Goal: Task Accomplishment & Management: Use online tool/utility

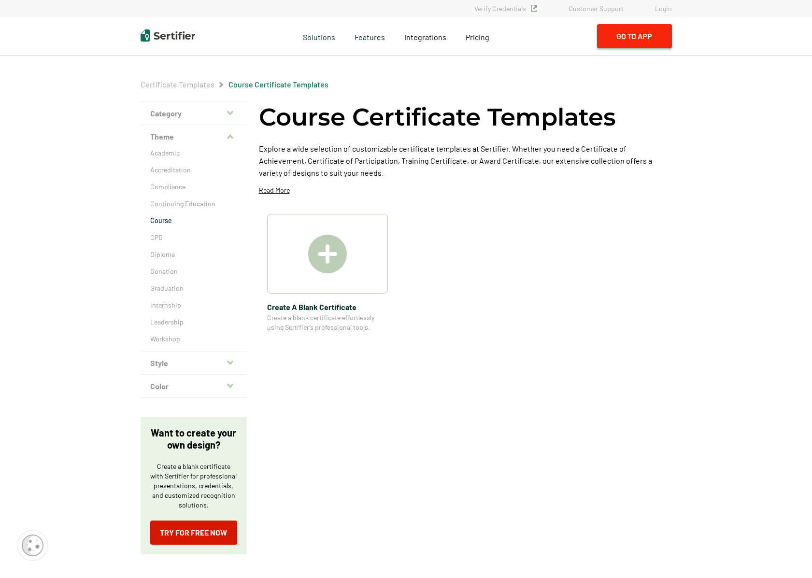
click at [628, 34] on button "Go to App" at bounding box center [634, 36] width 75 height 24
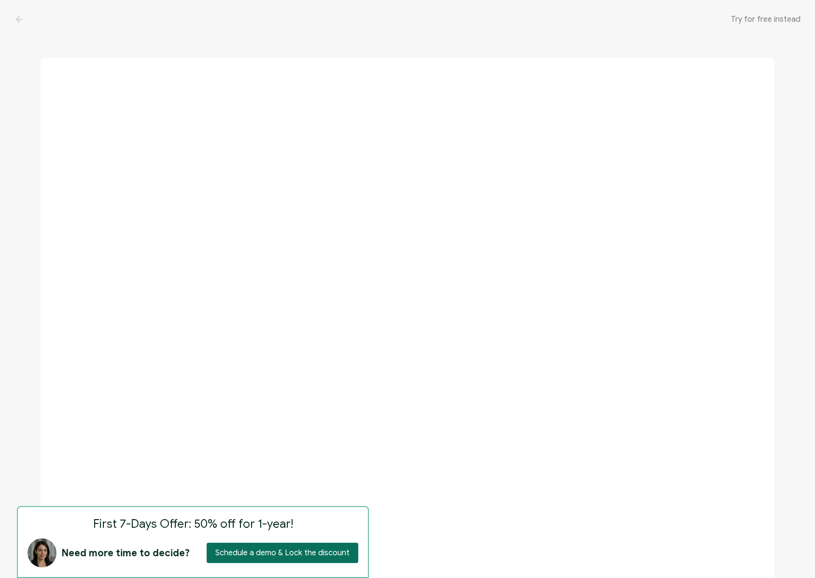
click at [766, 17] on span "Try for free instead" at bounding box center [766, 19] width 70 height 10
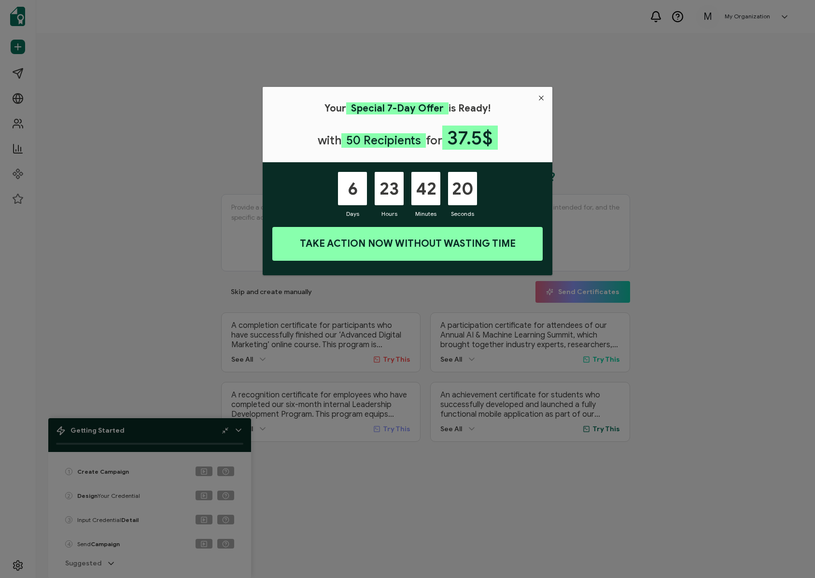
click at [542, 97] on icon "Close" at bounding box center [542, 98] width 8 height 8
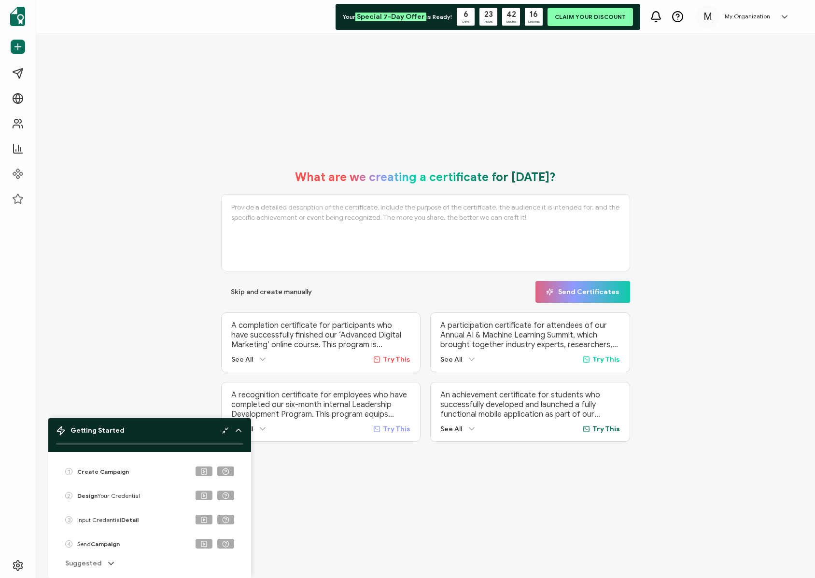
click at [320, 496] on div "What are we creating a certificate for [DATE]? Skip and create manually Send Ce…" at bounding box center [425, 306] width 779 height 544
click at [127, 431] on div "Getting Started" at bounding box center [149, 431] width 187 height 10
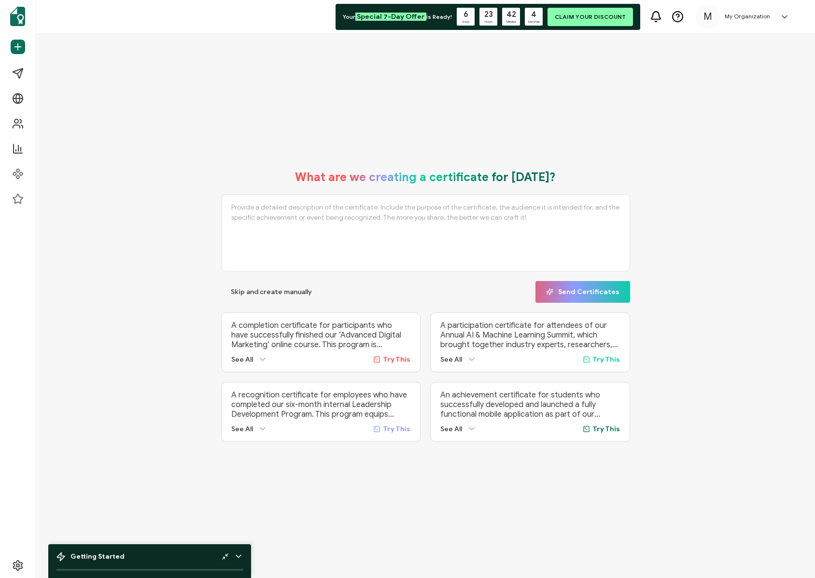
click at [146, 553] on div "Getting Started" at bounding box center [149, 557] width 187 height 10
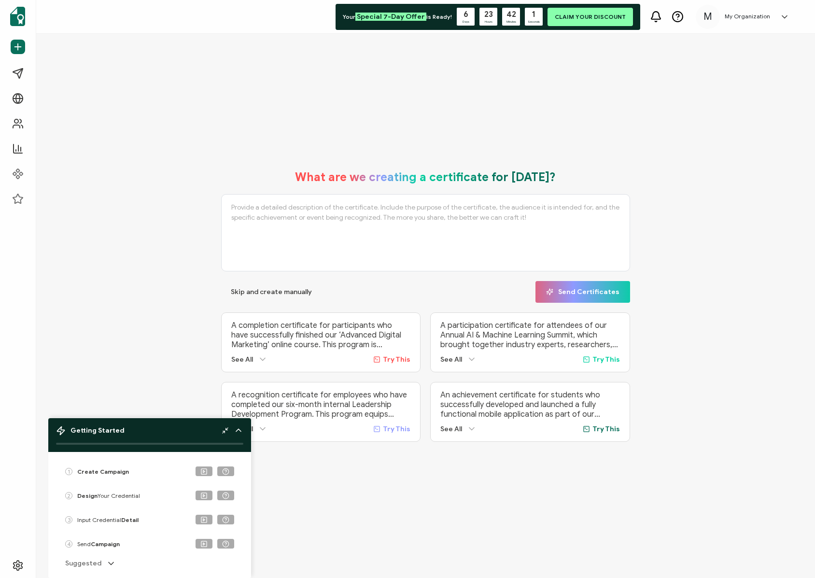
click at [101, 471] on b "Create Campaign" at bounding box center [103, 471] width 52 height 7
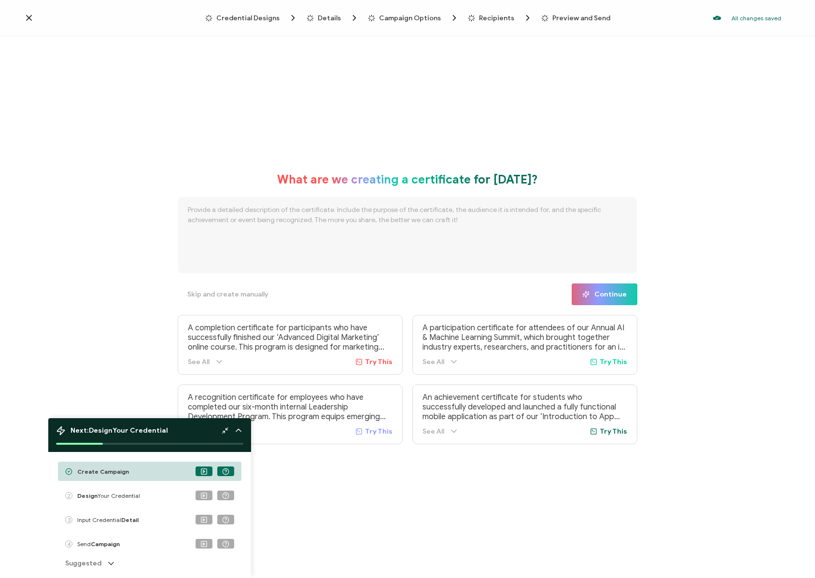
click at [186, 211] on textarea at bounding box center [408, 235] width 460 height 77
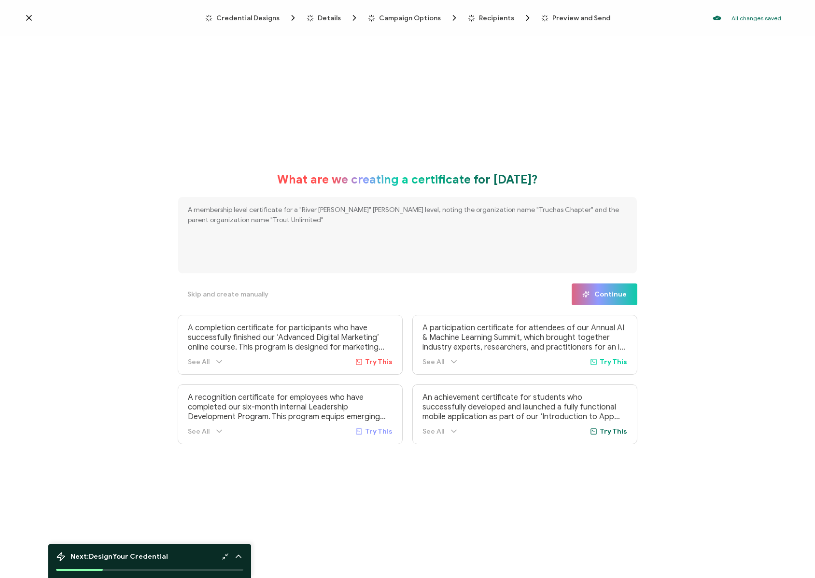
click at [282, 209] on textarea "A membership level certificate for a "River [PERSON_NAME]" [PERSON_NAME] level,…" at bounding box center [408, 235] width 460 height 77
click at [263, 212] on textarea "A membership level badeg for a "River [PERSON_NAME]" [PERSON_NAME] level, notin…" at bounding box center [408, 235] width 460 height 77
click at [366, 211] on textarea "A membership level badge for a "River [PERSON_NAME]" [PERSON_NAME] level, notin…" at bounding box center [408, 235] width 460 height 77
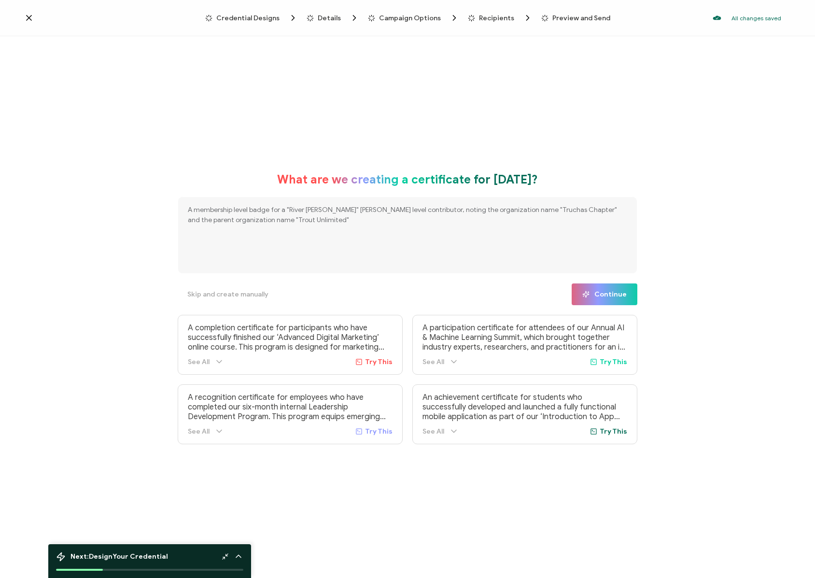
click at [299, 221] on textarea "A membership level badge for a "River [PERSON_NAME]" [PERSON_NAME] level contri…" at bounding box center [408, 235] width 460 height 77
click at [346, 211] on textarea "A membership level badge for a "River [PERSON_NAME]" [PERSON_NAME] level contri…" at bounding box center [408, 235] width 460 height 77
click at [357, 219] on textarea "A membership level badge for a "River [PERSON_NAME]" donor level contributor, n…" at bounding box center [408, 235] width 460 height 77
click at [578, 221] on textarea "A membership level badge for a "River [PERSON_NAME]" donor level contributor, n…" at bounding box center [408, 235] width 460 height 77
drag, startPoint x: 539, startPoint y: 220, endPoint x: 594, endPoint y: 219, distance: 55.1
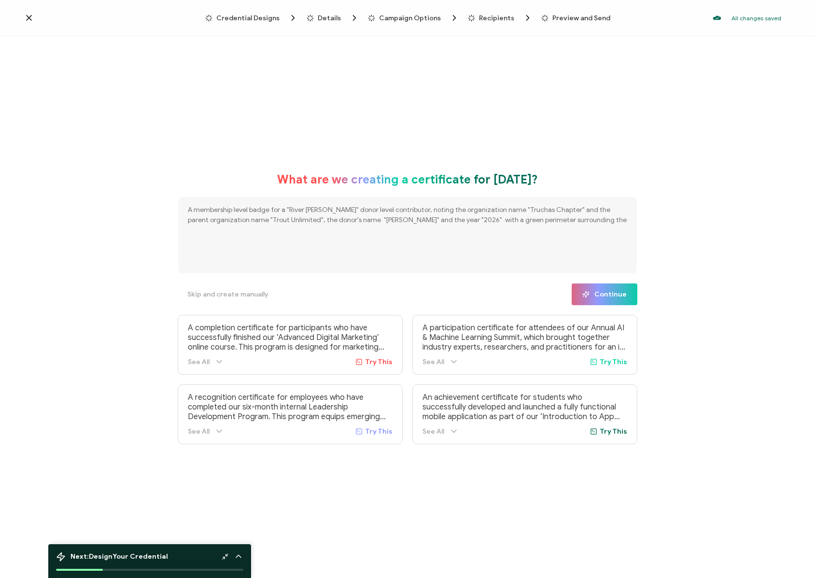
click at [594, 219] on textarea "A membership level badge for a "River [PERSON_NAME]" donor level contributor, n…" at bounding box center [408, 235] width 460 height 77
type textarea "A membership level badge for a "River [PERSON_NAME]" donor level contributor, n…"
click at [611, 296] on span "Continue" at bounding box center [605, 294] width 44 height 7
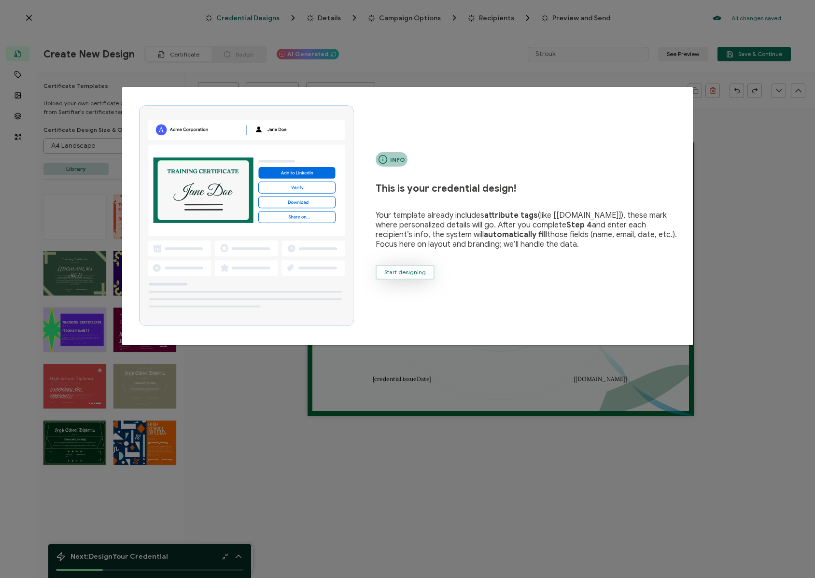
click at [412, 273] on span "Start designing" at bounding box center [406, 273] width 42 height 6
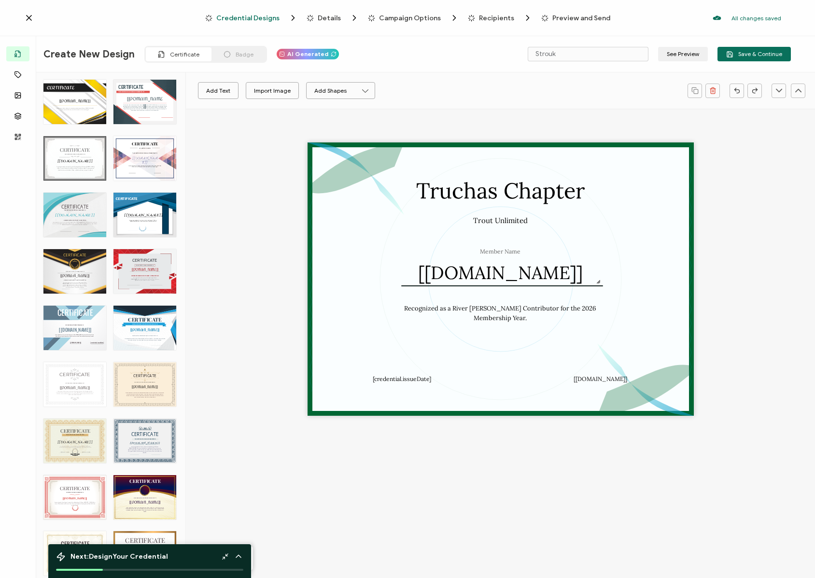
scroll to position [2419, 0]
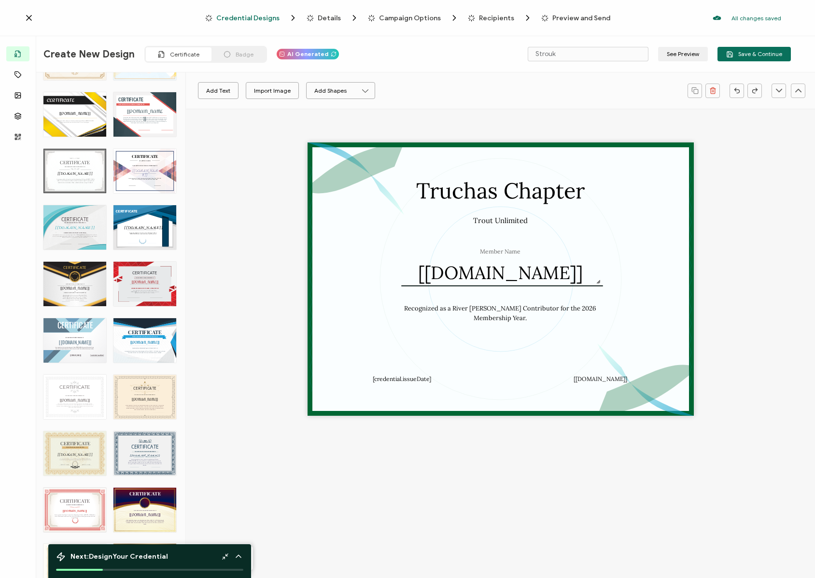
drag, startPoint x: 186, startPoint y: 514, endPoint x: 197, endPoint y: 352, distance: 162.6
click at [198, 353] on div "Add Text Import Image Add Shapes Rectangle Ellipse Truchas Chapter Member Name …" at bounding box center [500, 345] width 629 height 472
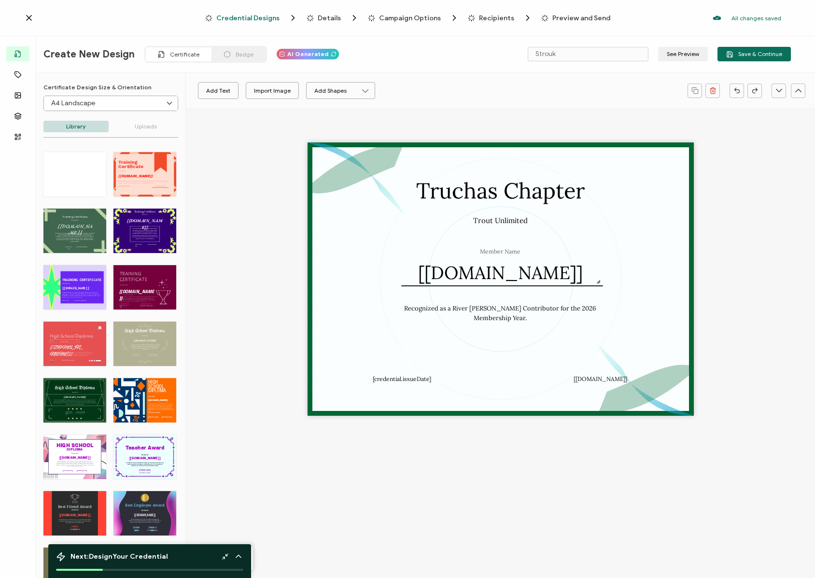
scroll to position [0, 0]
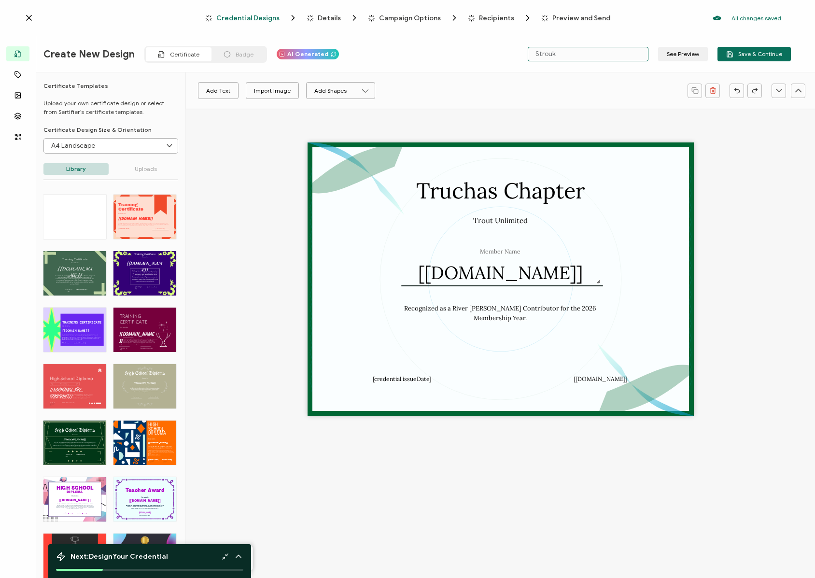
click at [590, 55] on input "Strouk" at bounding box center [588, 54] width 121 height 14
drag, startPoint x: 587, startPoint y: 50, endPoint x: 513, endPoint y: 48, distance: 74.4
click at [513, 48] on div "Create New Design Certificate Badge AI Generated Strouk See Preview Save & Cont…" at bounding box center [417, 54] width 796 height 36
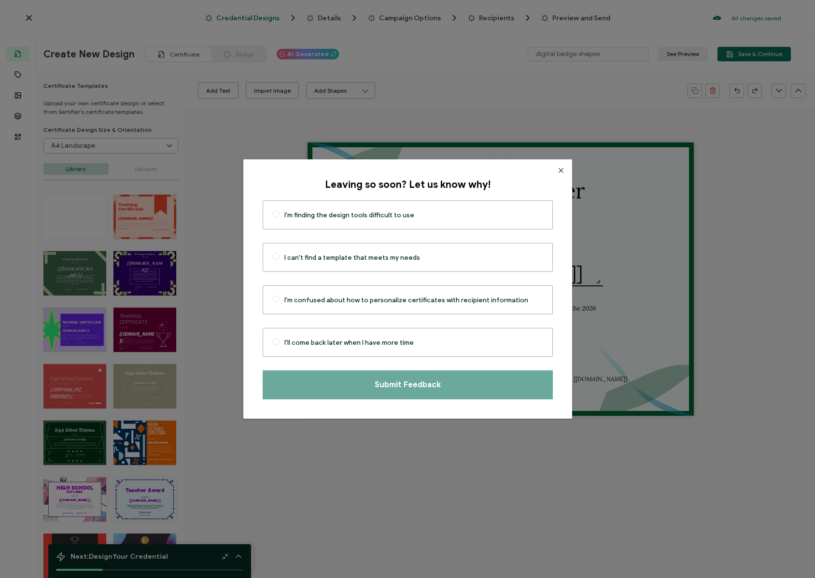
click at [557, 171] on icon "Close" at bounding box center [561, 171] width 8 height 8
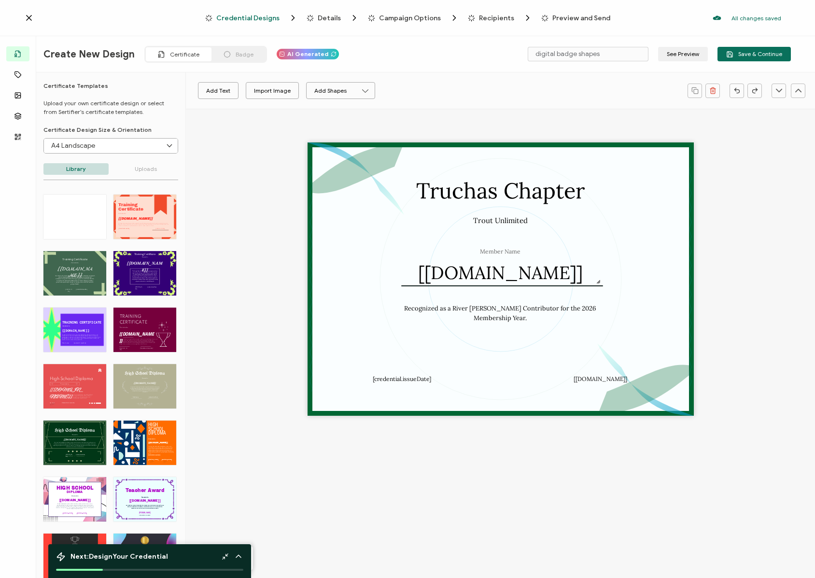
click at [236, 56] on span "Badge" at bounding box center [245, 54] width 18 height 7
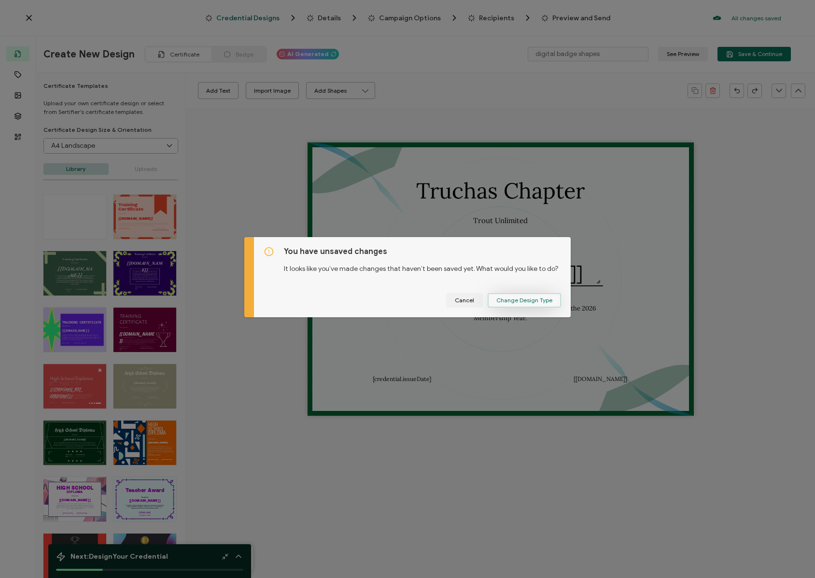
click at [500, 301] on span "Change Design Type" at bounding box center [525, 301] width 56 height 6
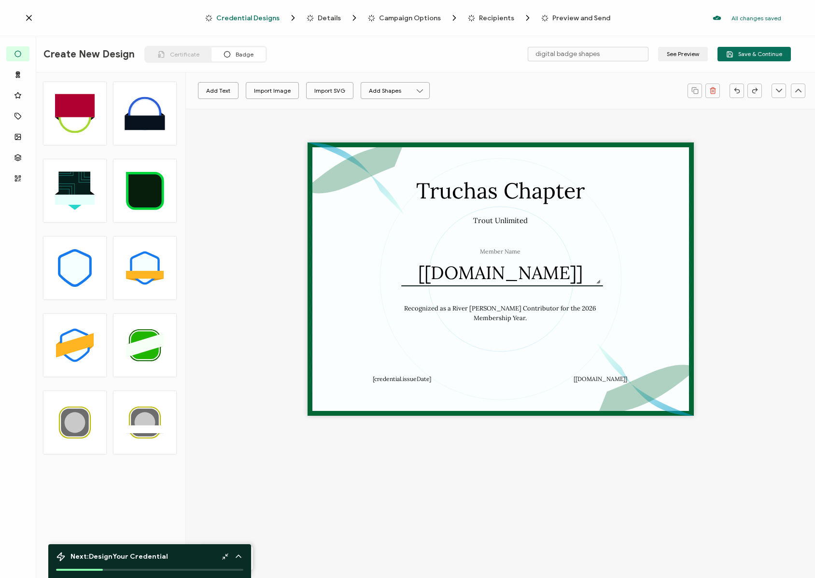
drag, startPoint x: 137, startPoint y: 494, endPoint x: 132, endPoint y: 446, distance: 47.6
click at [137, 493] on div ".uuid-a2266d8d-2533-48ea-8c95-b82d1261961c{}.uuid-e85ab5fe-b955-4eb5-8857-8b3e3…" at bounding box center [110, 329] width 149 height 494
click at [416, 90] on icon at bounding box center [420, 90] width 9 height 9
click at [395, 135] on li "Ellipse" at bounding box center [399, 133] width 56 height 15
click at [416, 90] on icon at bounding box center [420, 90] width 9 height 9
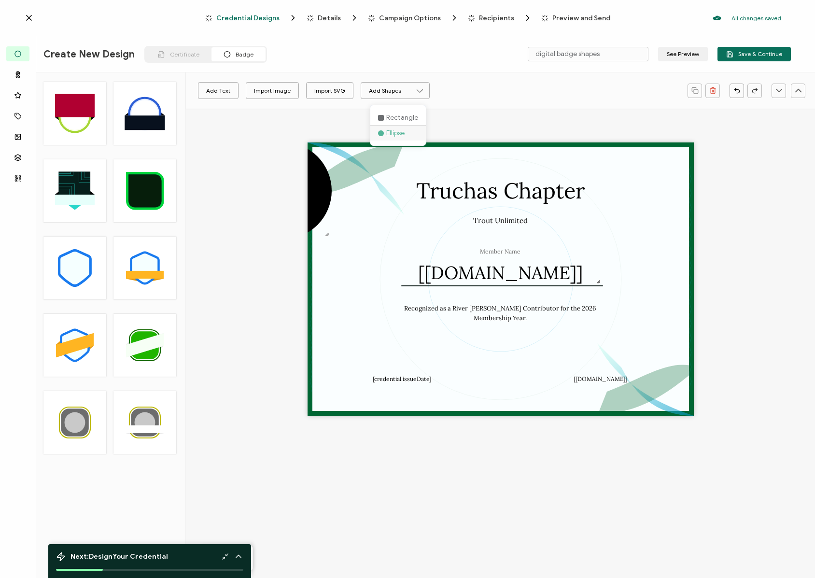
click at [395, 129] on li "Ellipse" at bounding box center [399, 133] width 56 height 15
click at [321, 186] on div at bounding box center [283, 191] width 97 height 97
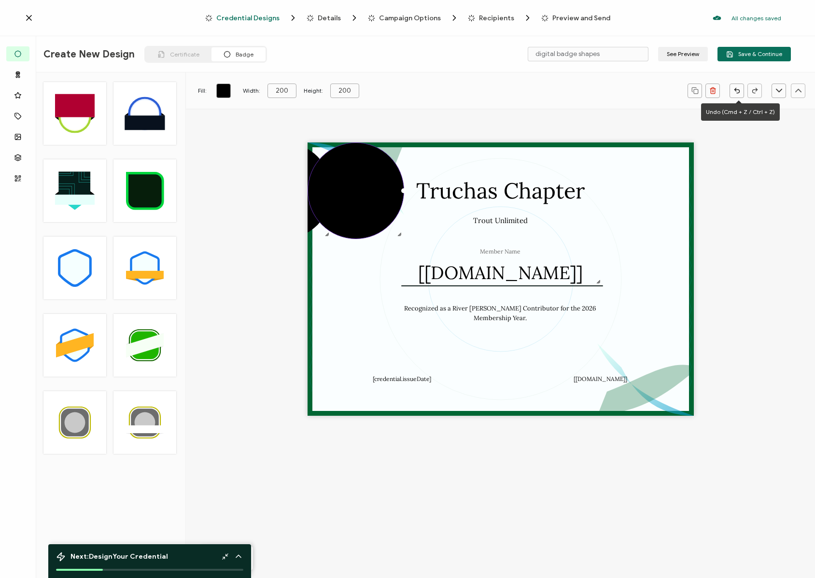
click at [739, 89] on icon "button" at bounding box center [737, 90] width 7 height 7
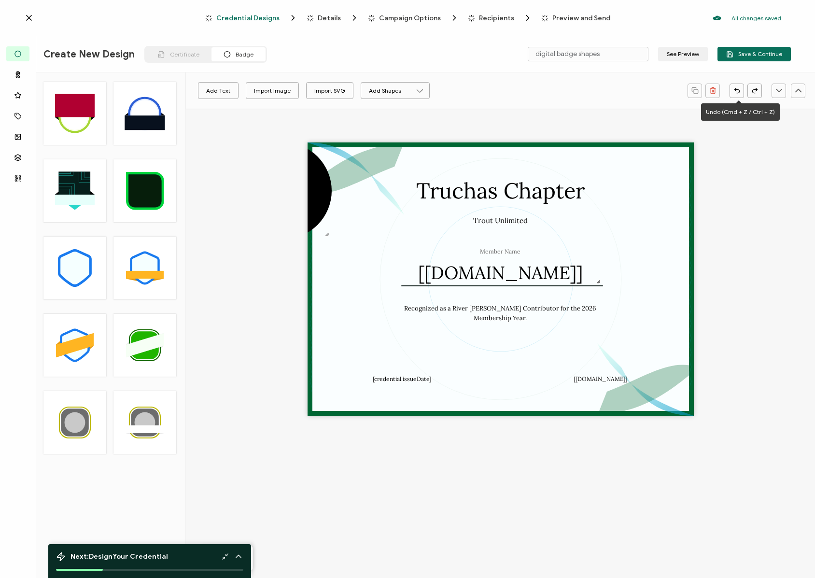
click at [737, 90] on icon "button" at bounding box center [737, 91] width 5 height 3
type input "Strouk"
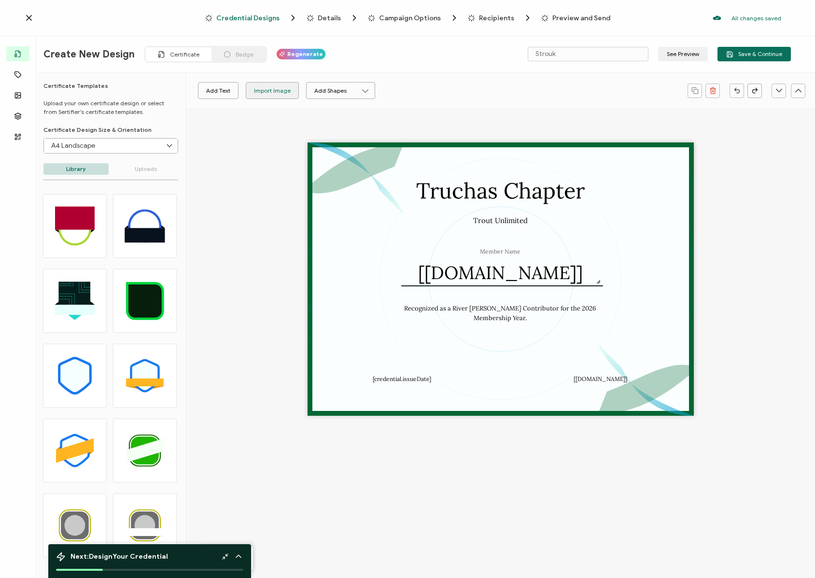
click at [262, 90] on div "Import Image" at bounding box center [272, 90] width 37 height 17
click at [75, 166] on p "Library" at bounding box center [75, 169] width 65 height 12
click at [72, 168] on p "Library" at bounding box center [75, 169] width 65 height 12
click at [166, 146] on icon at bounding box center [169, 146] width 12 height 14
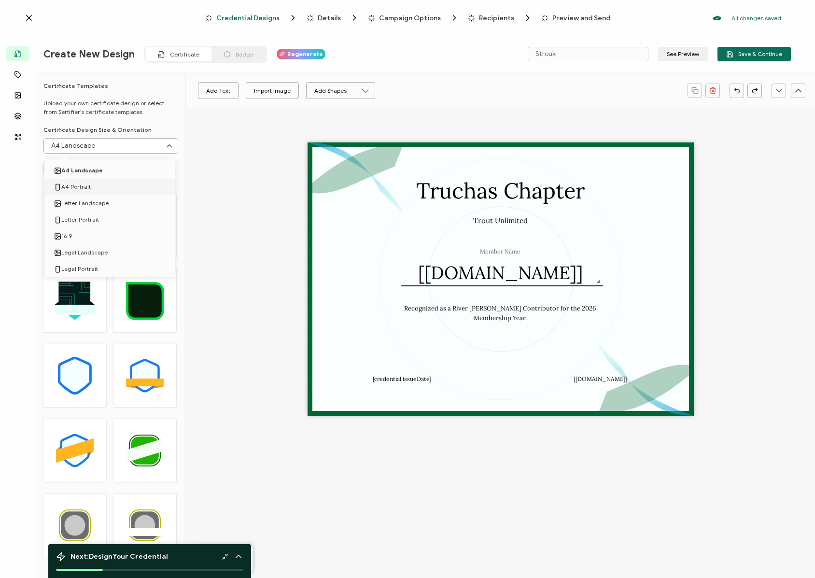
click at [97, 185] on li "A4 Portrait" at bounding box center [111, 187] width 134 height 16
type input "A4 Portrait"
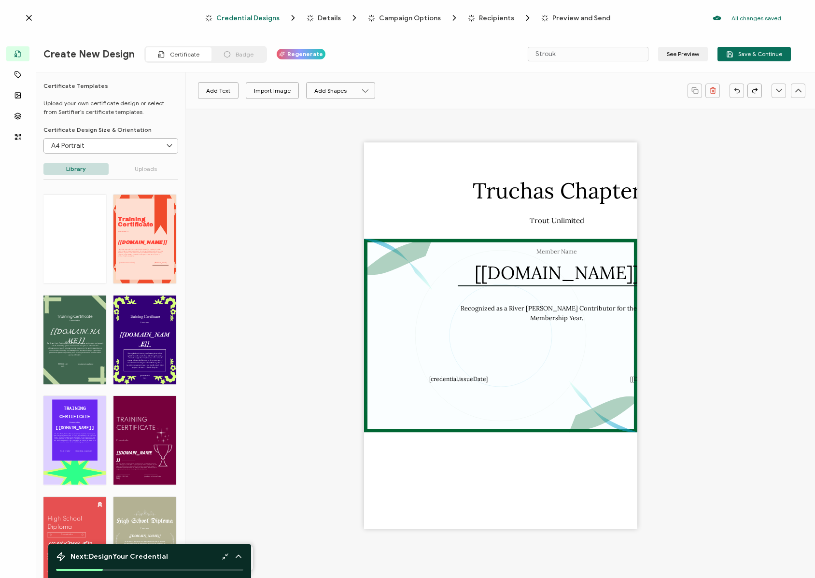
click at [238, 57] on span "Badge" at bounding box center [245, 54] width 18 height 7
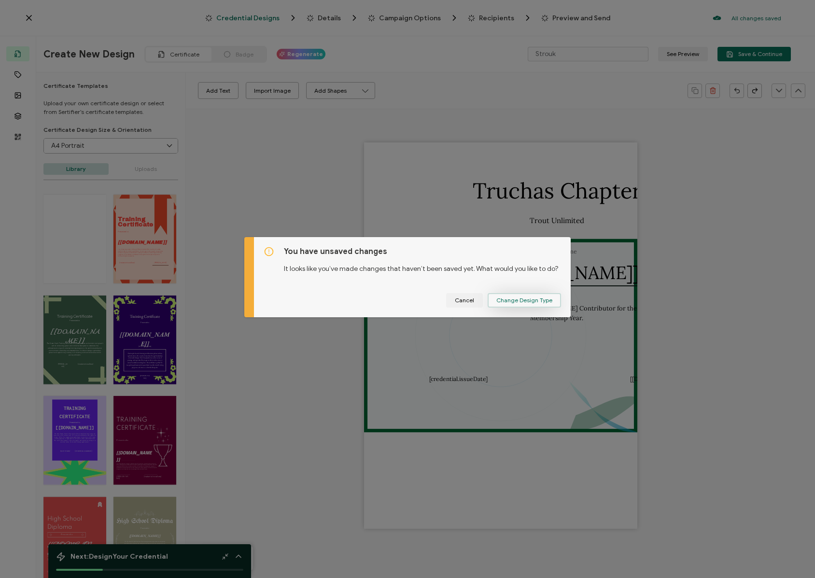
click at [516, 303] on span "Change Design Type" at bounding box center [525, 301] width 56 height 6
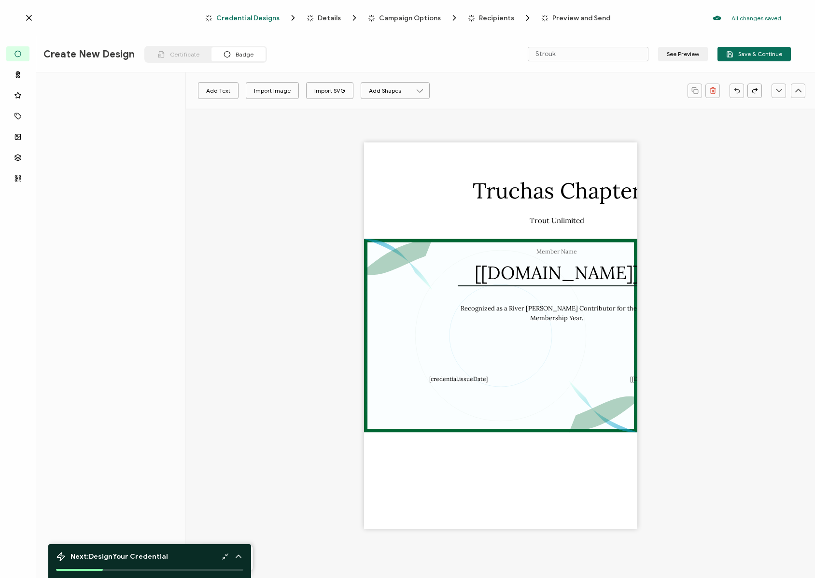
click at [224, 53] on icon at bounding box center [227, 54] width 7 height 7
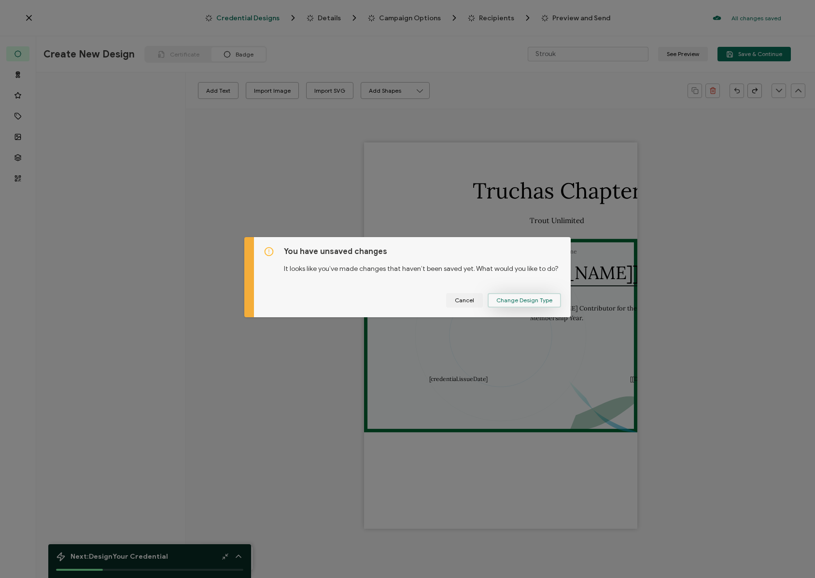
click at [508, 298] on span "Change Design Type" at bounding box center [525, 301] width 56 height 6
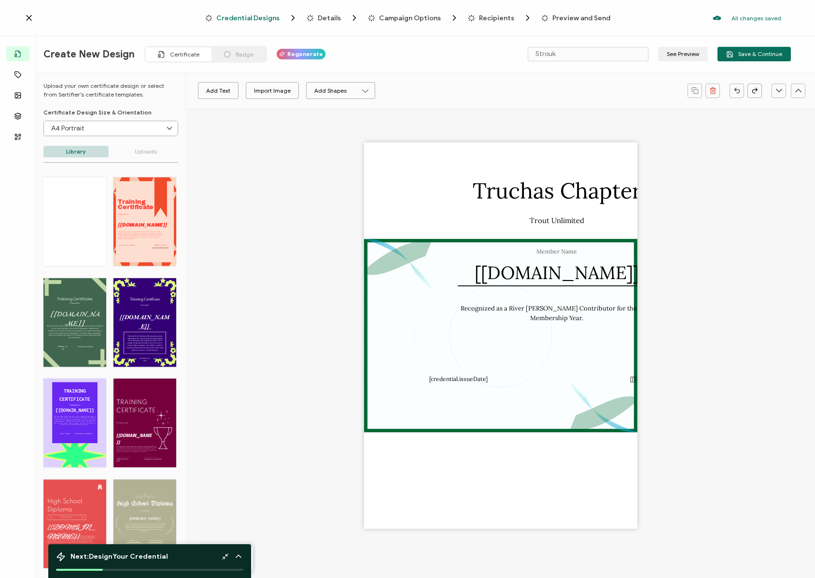
scroll to position [32, 0]
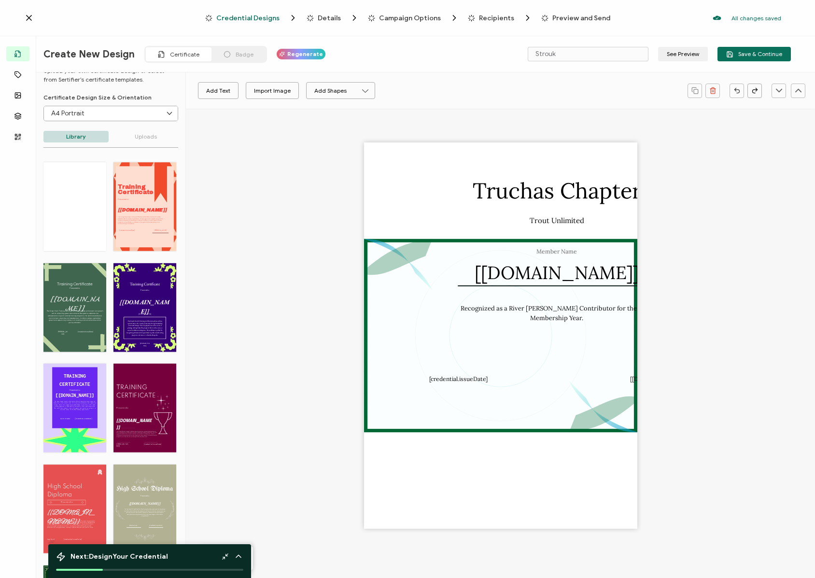
click at [225, 59] on div "Badge" at bounding box center [239, 54] width 54 height 14
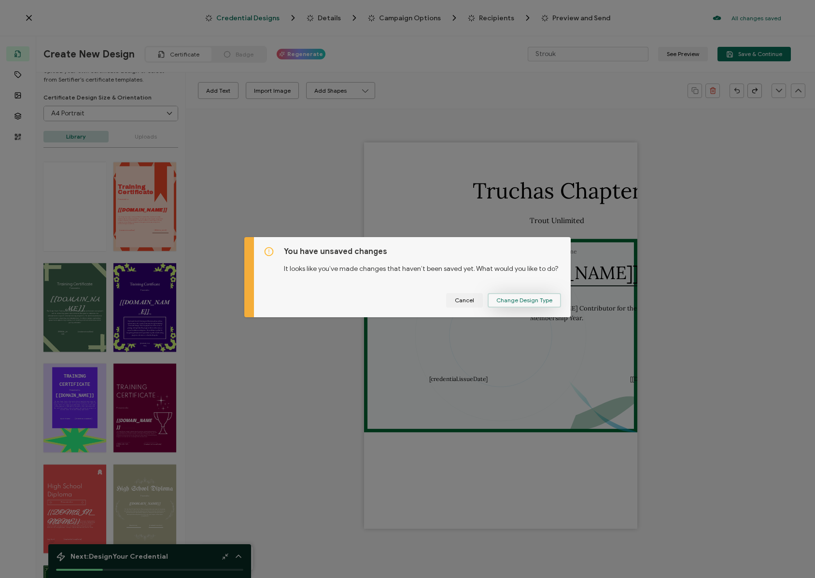
click at [504, 300] on span "Change Design Type" at bounding box center [525, 301] width 56 height 6
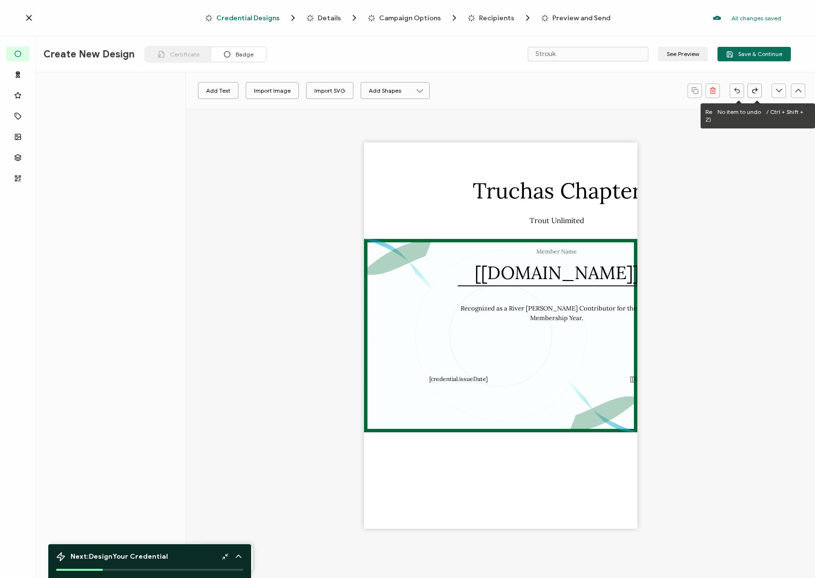
type input "[PERSON_NAME]"
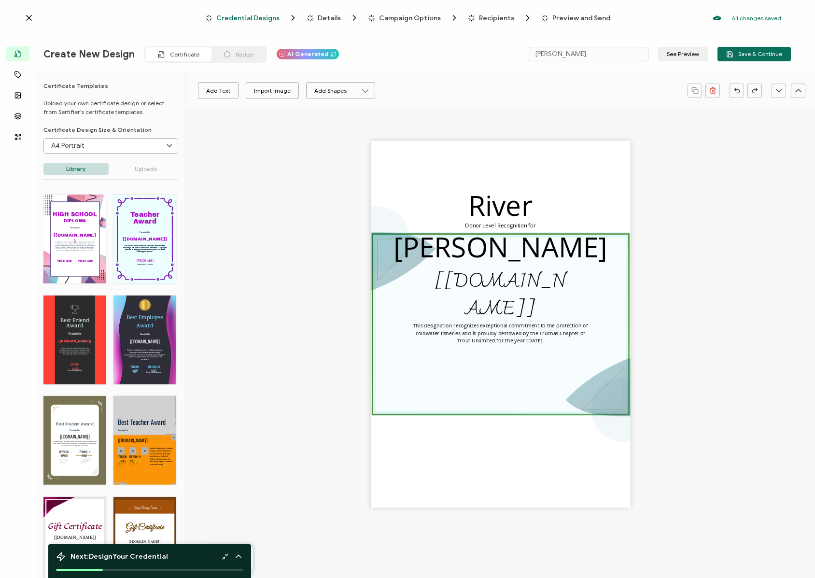
click at [236, 53] on span "Badge" at bounding box center [245, 54] width 18 height 7
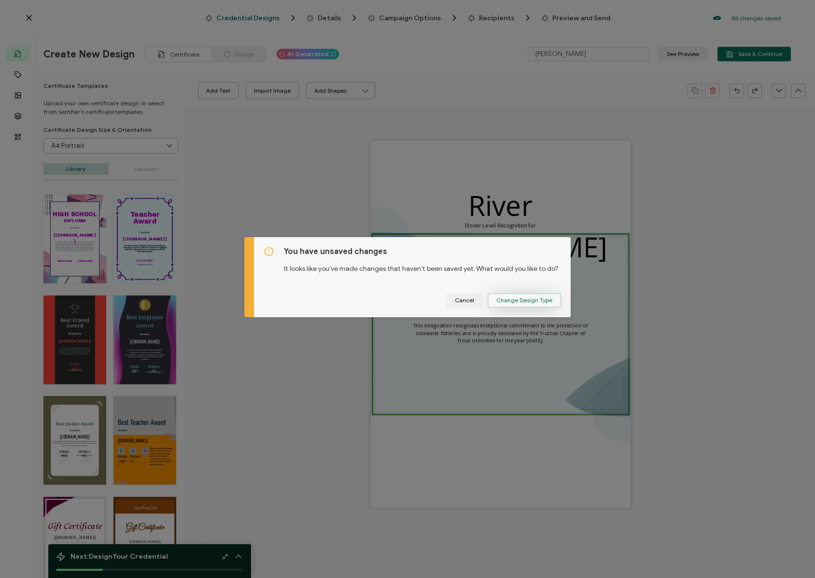
click at [497, 300] on span "Change Design Type" at bounding box center [525, 301] width 56 height 6
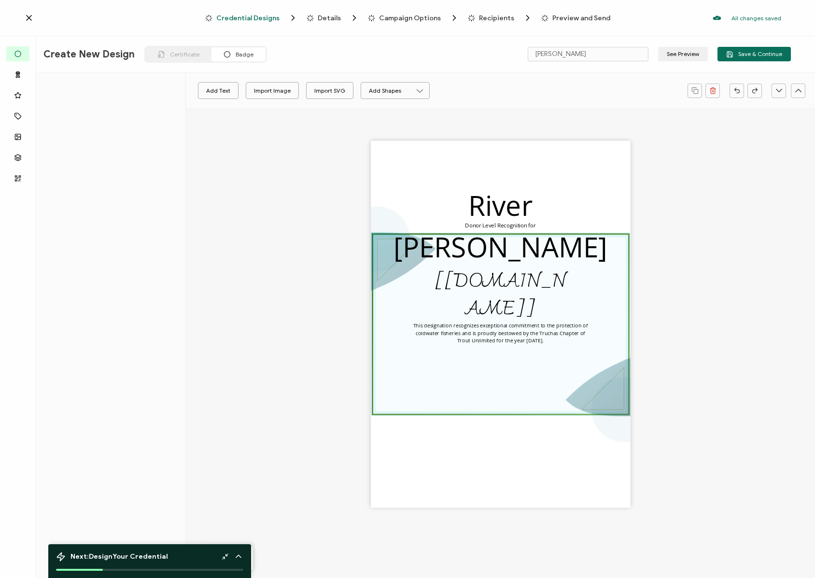
click at [243, 558] on icon at bounding box center [239, 557] width 10 height 10
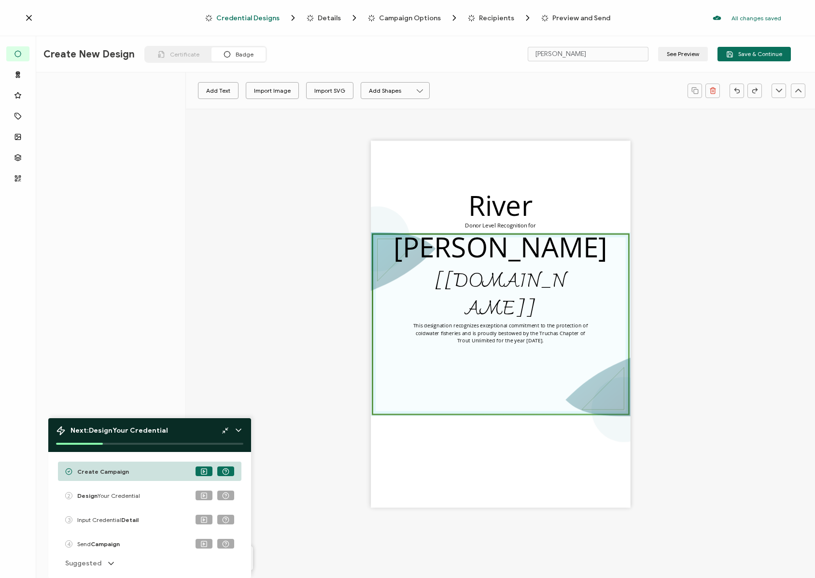
click at [101, 495] on span "Design Your Credential" at bounding box center [108, 495] width 63 height 7
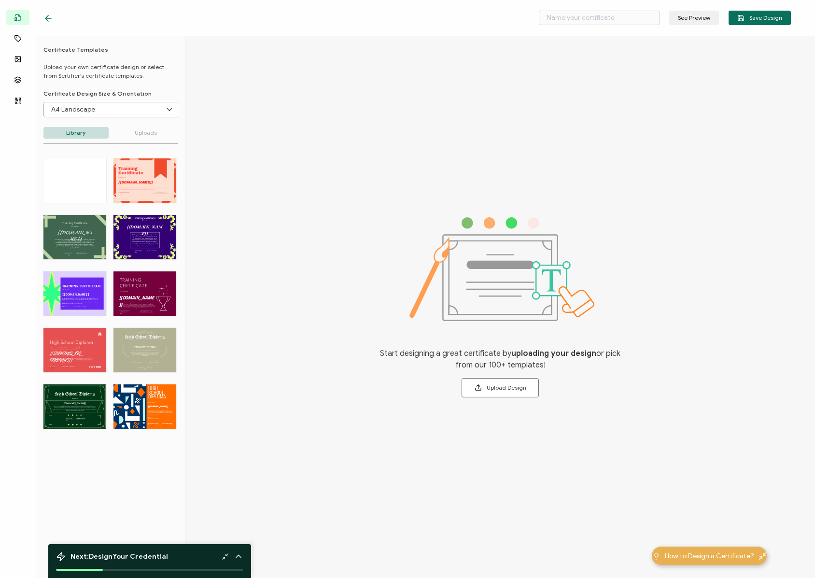
click at [151, 135] on p "Uploads" at bounding box center [146, 133] width 65 height 12
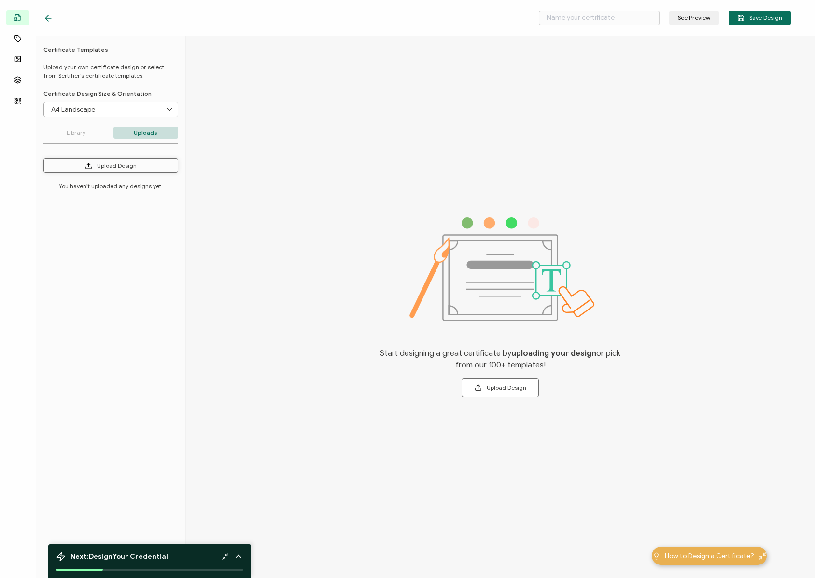
click at [110, 168] on button "Upload Design" at bounding box center [110, 165] width 135 height 14
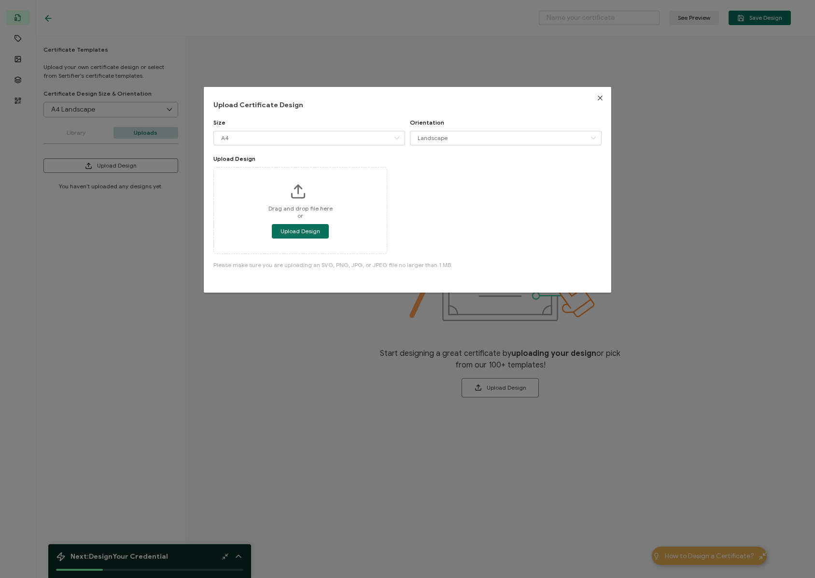
click at [597, 100] on icon "Close" at bounding box center [601, 98] width 8 height 8
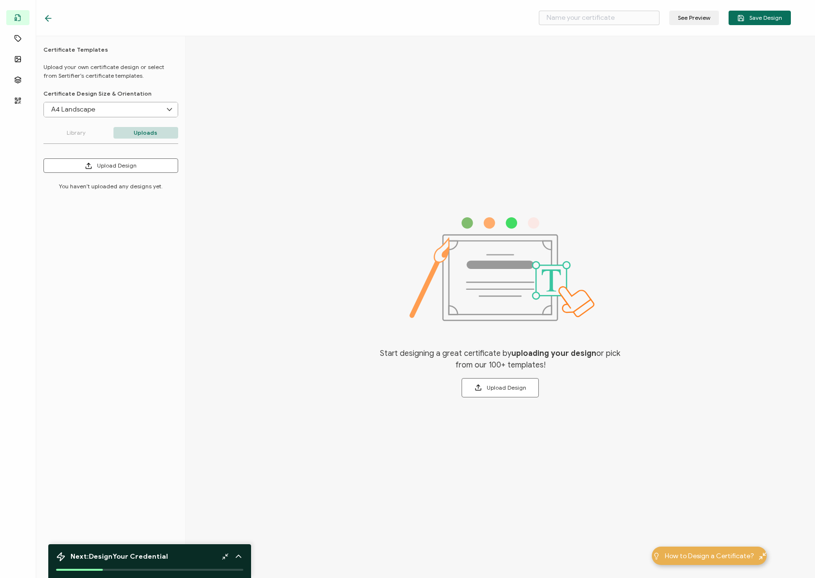
click at [47, 17] on icon at bounding box center [46, 18] width 3 height 6
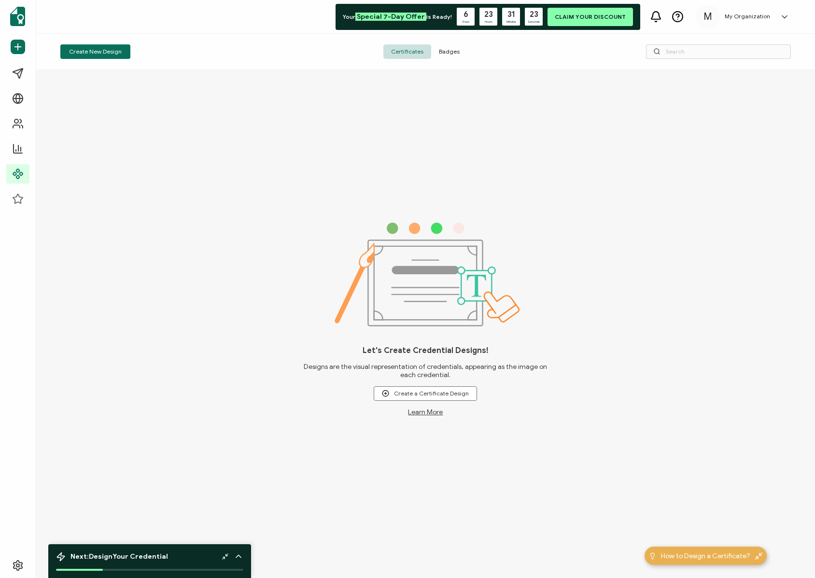
click at [442, 52] on span "Badges" at bounding box center [449, 51] width 36 height 14
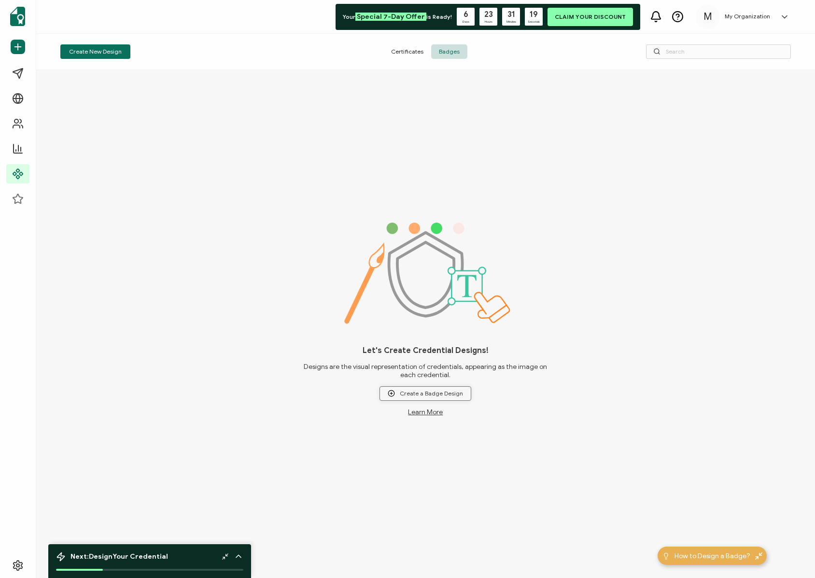
click at [419, 394] on span "Create a Badge Design" at bounding box center [425, 393] width 75 height 7
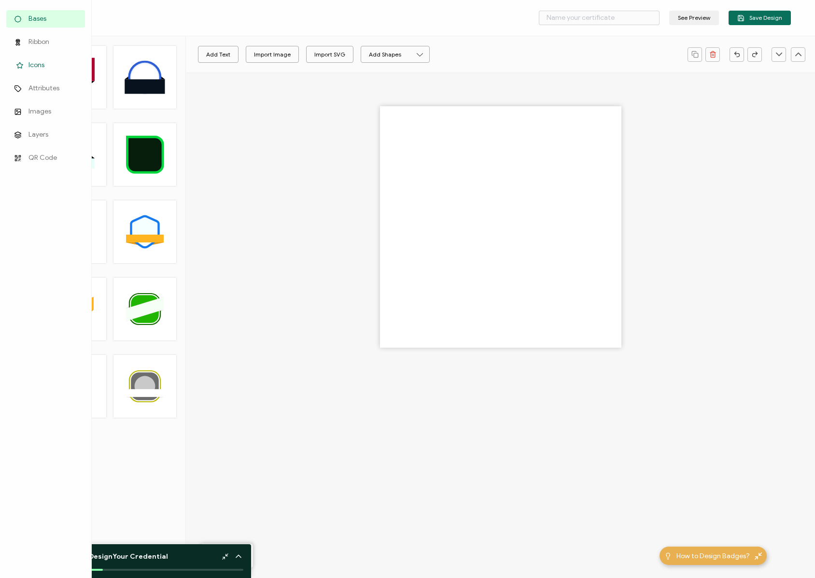
click at [38, 67] on span "Icons" at bounding box center [37, 65] width 16 height 10
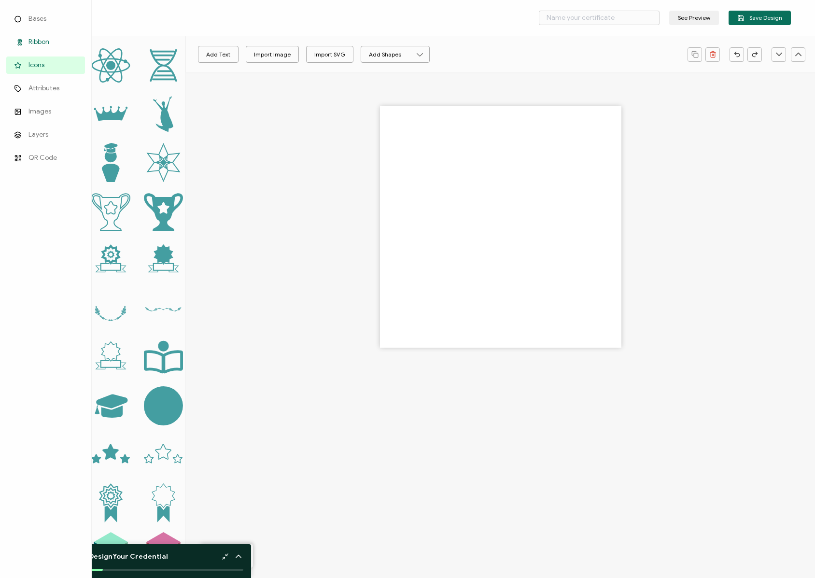
click at [38, 40] on span "Ribbon" at bounding box center [39, 42] width 21 height 10
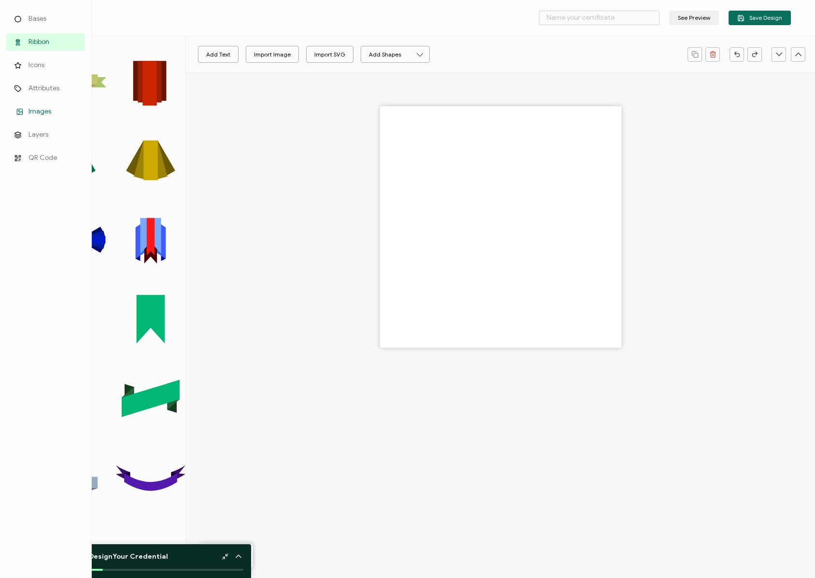
click at [33, 114] on span "Images" at bounding box center [40, 112] width 23 height 10
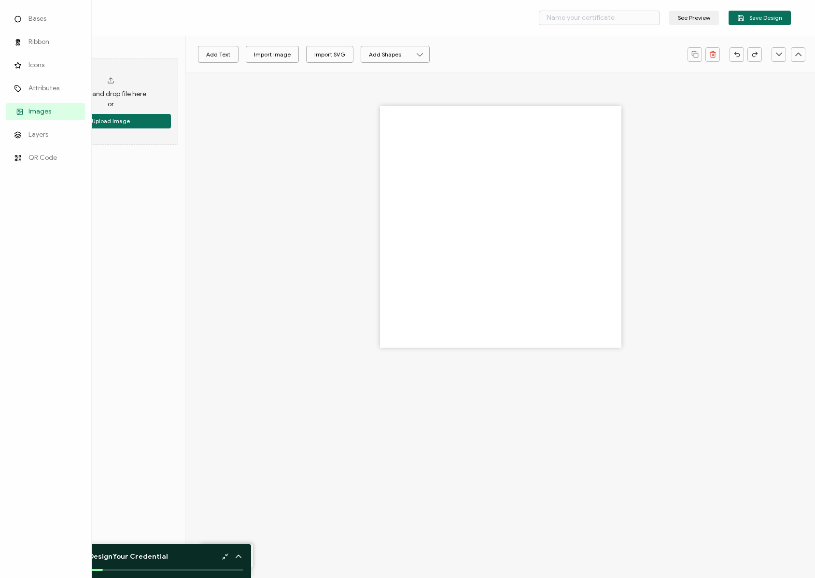
click at [33, 114] on span "Images" at bounding box center [40, 112] width 23 height 10
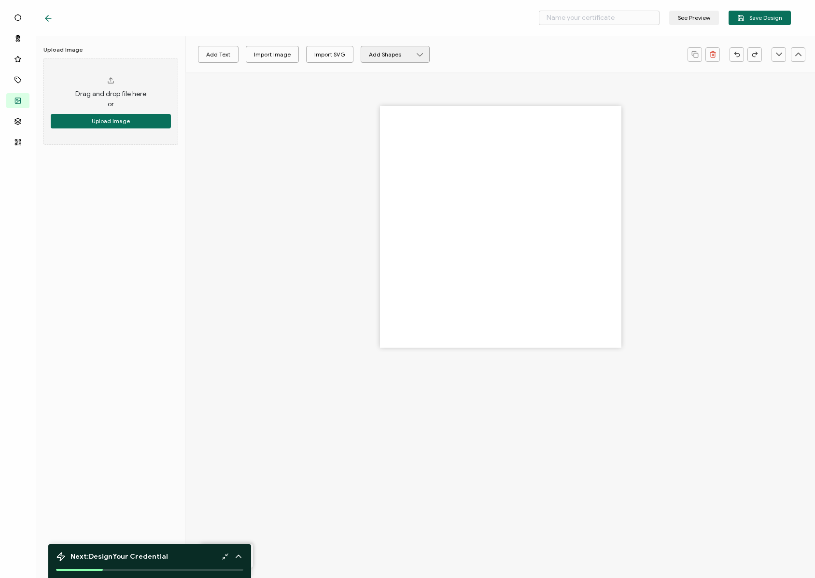
click at [371, 55] on button "Add Shapes" at bounding box center [395, 54] width 69 height 17
click at [384, 97] on icon at bounding box center [381, 97] width 6 height 7
click at [384, 97] on body "See Preview Save Design Bases Ribbon Icons Attributes Images Layers QR Code Upl…" at bounding box center [407, 289] width 815 height 578
click at [405, 113] on div at bounding box center [410, 120] width 97 height 97
click at [191, 342] on div at bounding box center [500, 243] width 629 height 343
